Goal: Task Accomplishment & Management: Complete application form

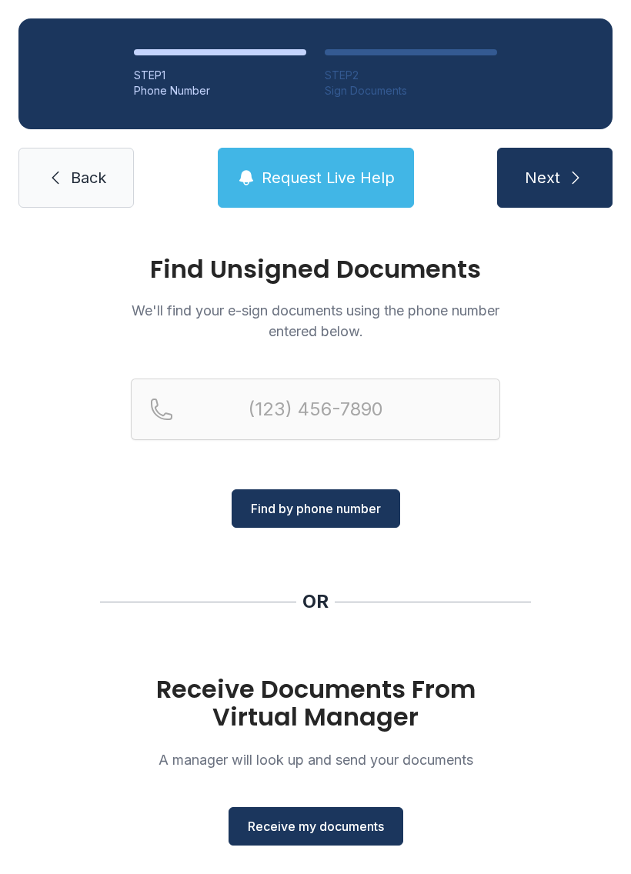
click at [336, 818] on span "Receive my documents" at bounding box center [316, 826] width 136 height 18
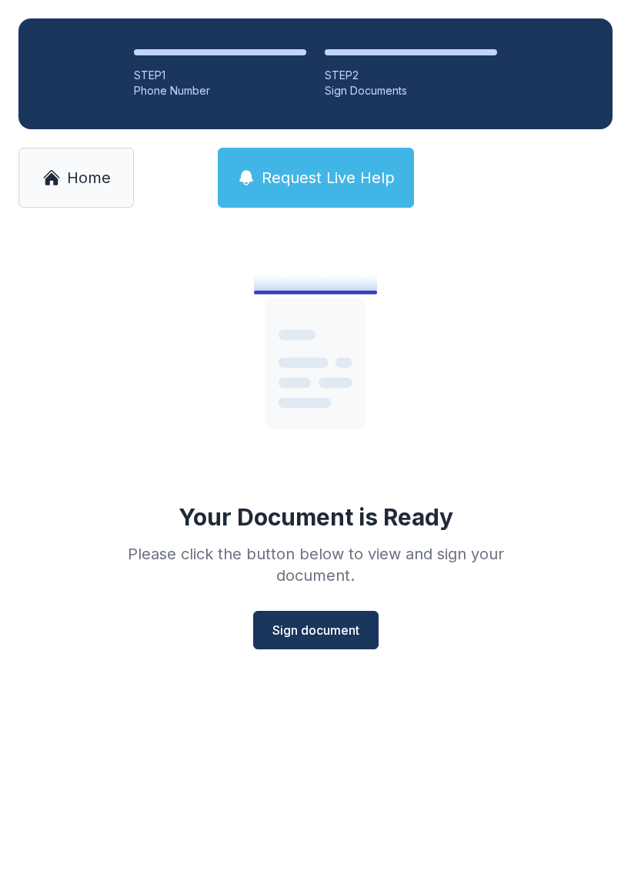
click at [339, 619] on button "Sign document" at bounding box center [315, 630] width 125 height 38
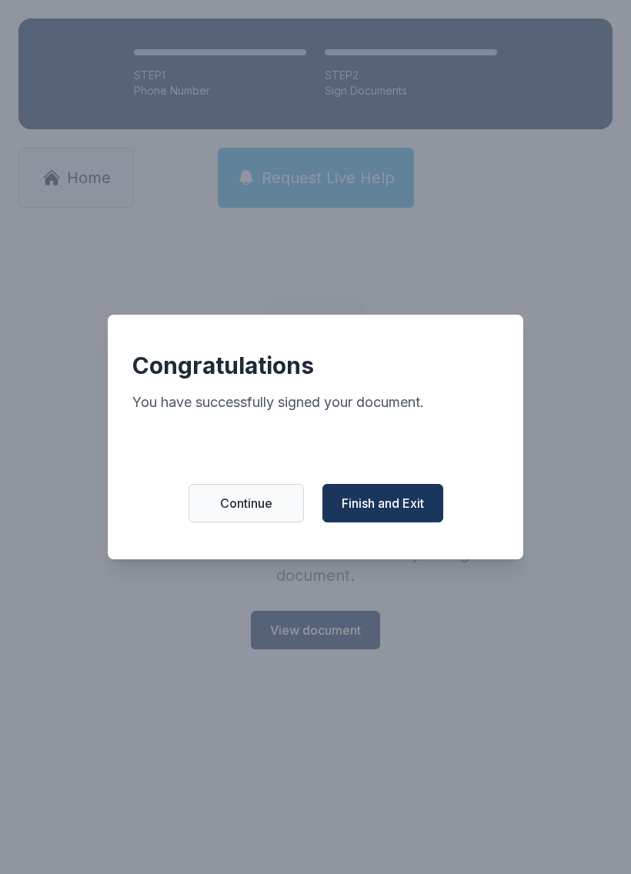
click at [416, 522] on button "Finish and Exit" at bounding box center [382, 503] width 121 height 38
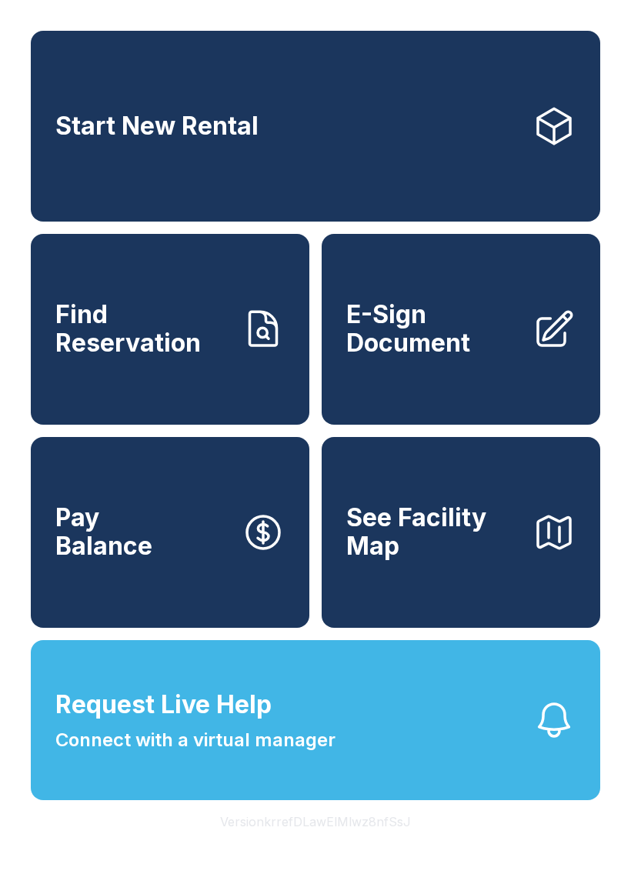
click at [506, 357] on span "E-Sign Document" at bounding box center [433, 329] width 174 height 56
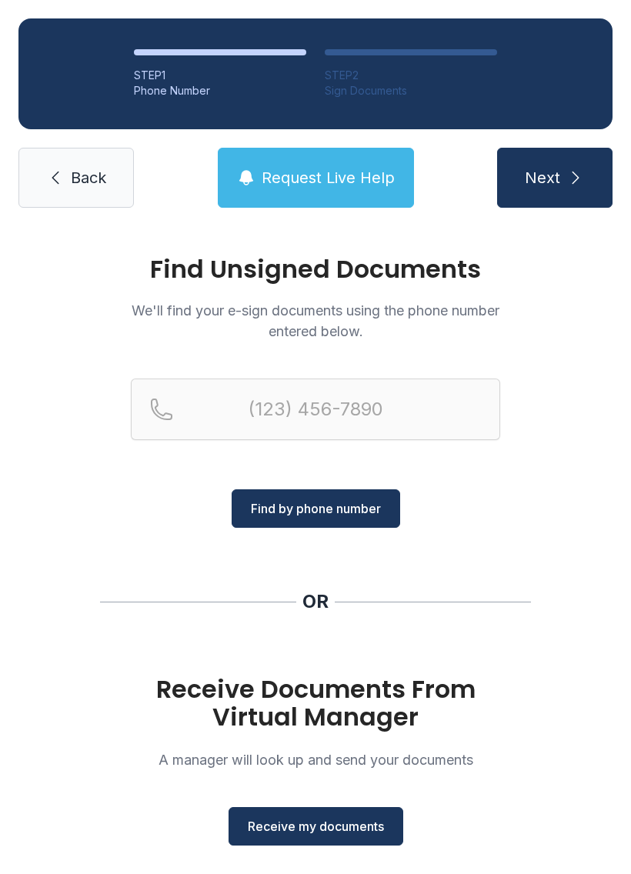
click at [369, 816] on button "Receive my documents" at bounding box center [316, 826] width 175 height 38
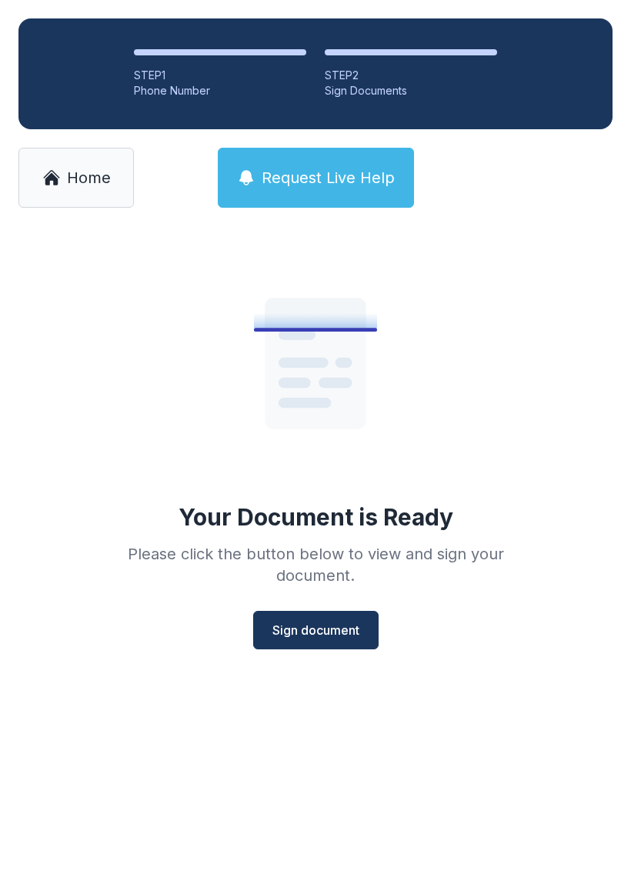
click at [347, 620] on button "Sign document" at bounding box center [315, 630] width 125 height 38
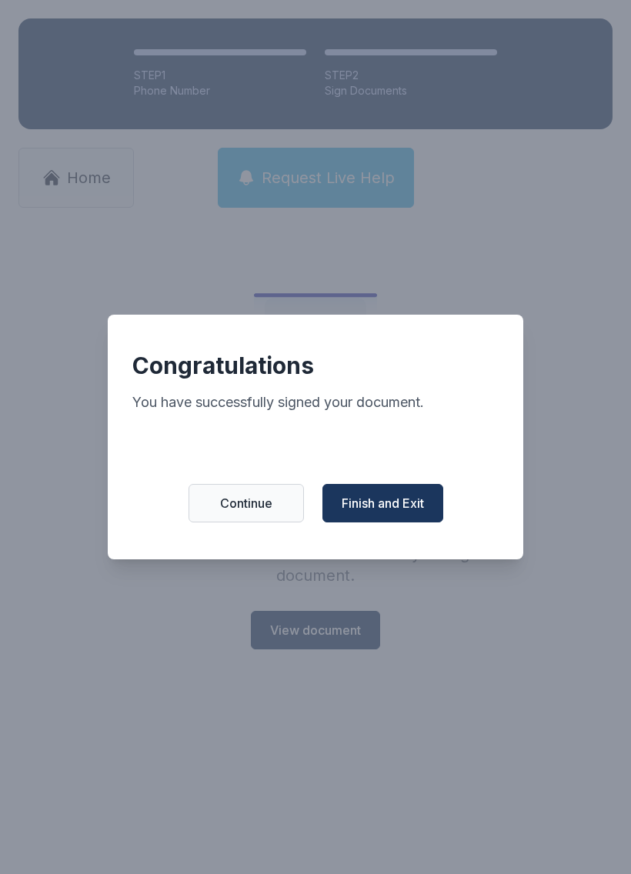
click at [412, 504] on span "Finish and Exit" at bounding box center [383, 503] width 82 height 18
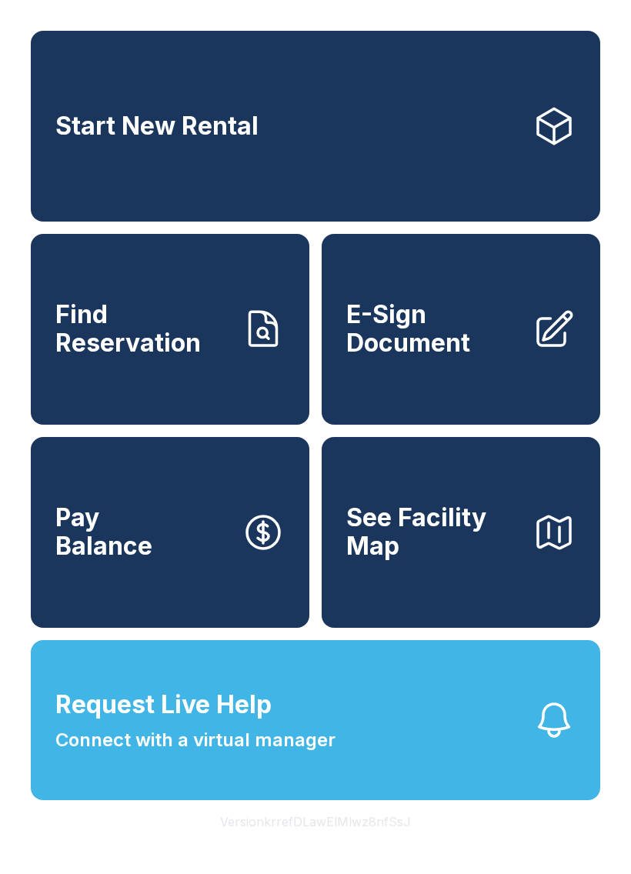
click at [475, 357] on span "E-Sign Document" at bounding box center [433, 329] width 174 height 56
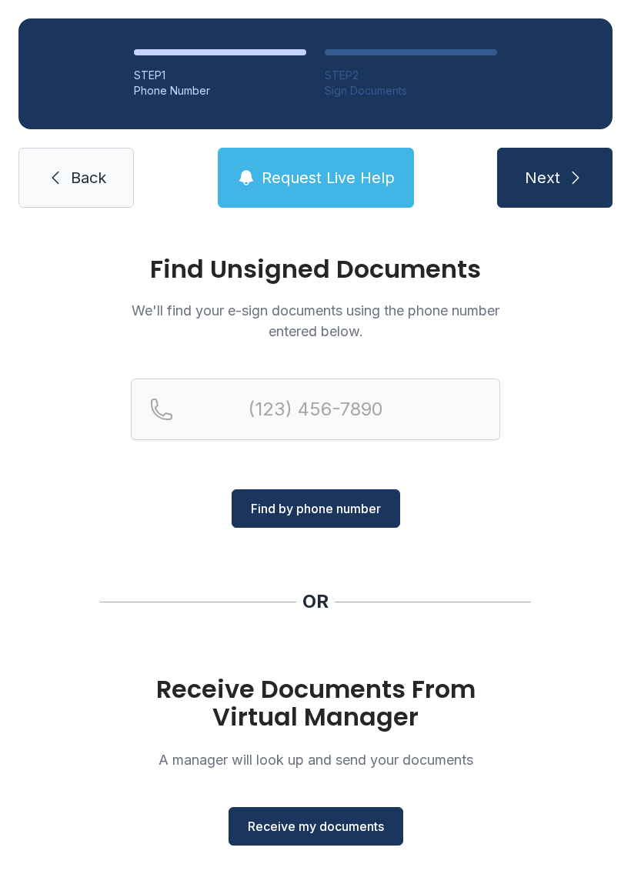
click at [324, 812] on button "Receive my documents" at bounding box center [316, 826] width 175 height 38
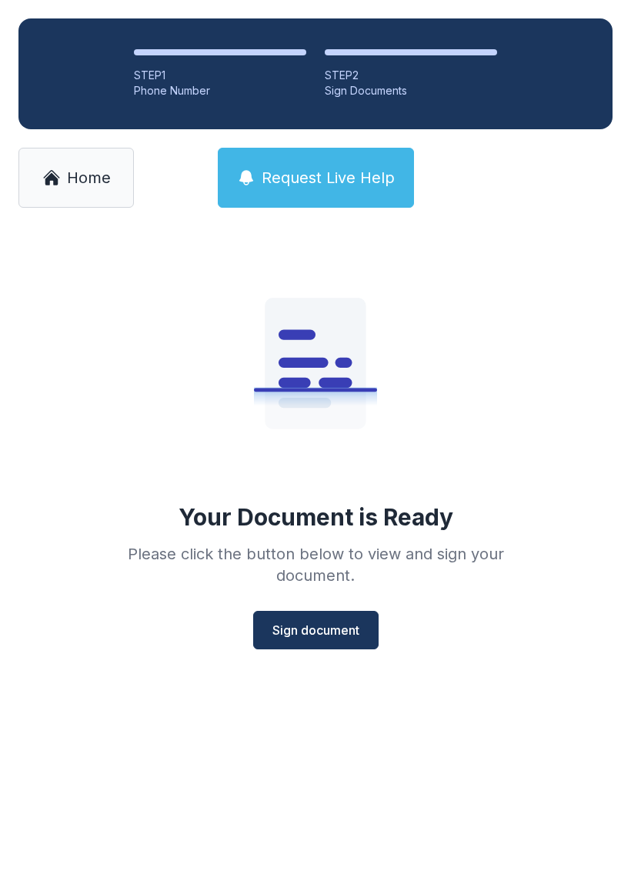
click at [329, 626] on span "Sign document" at bounding box center [315, 630] width 87 height 18
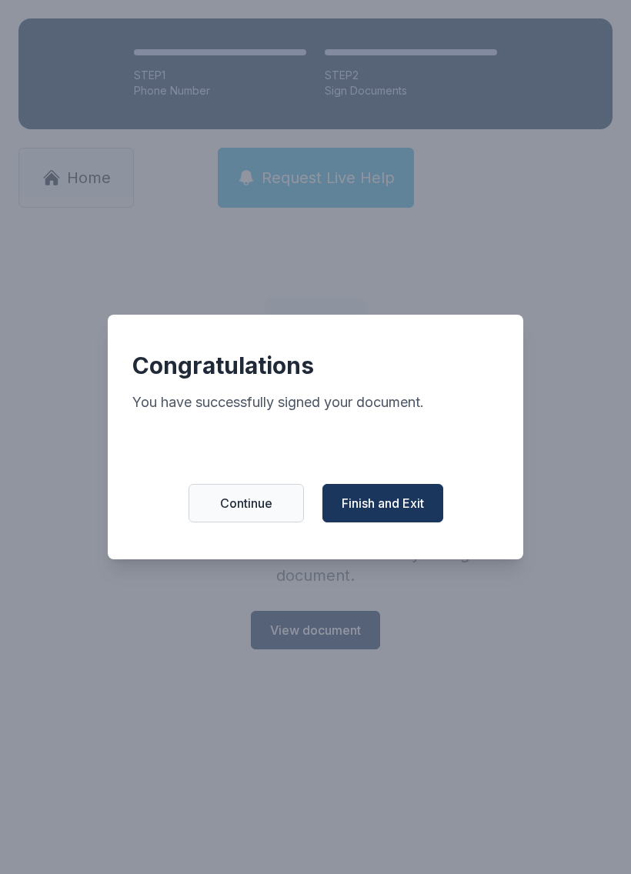
click at [401, 498] on button "Finish and Exit" at bounding box center [382, 503] width 121 height 38
